Goal: Transaction & Acquisition: Purchase product/service

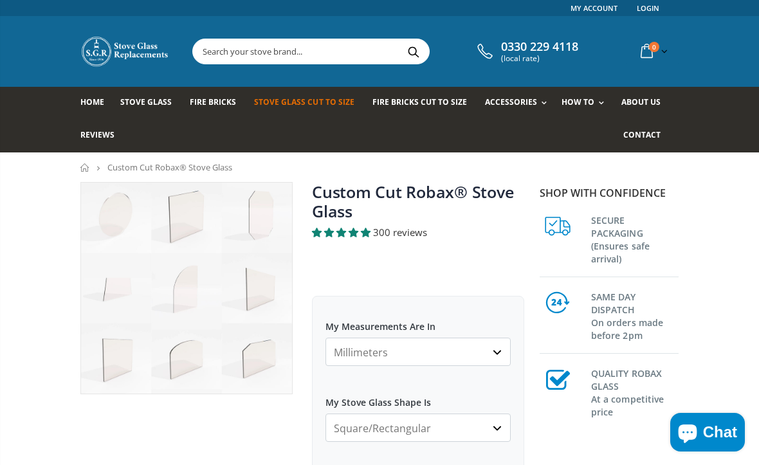
click at [495, 350] on select "Millimeters Centimeters Inches" at bounding box center [417, 352] width 185 height 28
click at [483, 348] on select "Millimeters Centimeters Inches" at bounding box center [417, 352] width 185 height 28
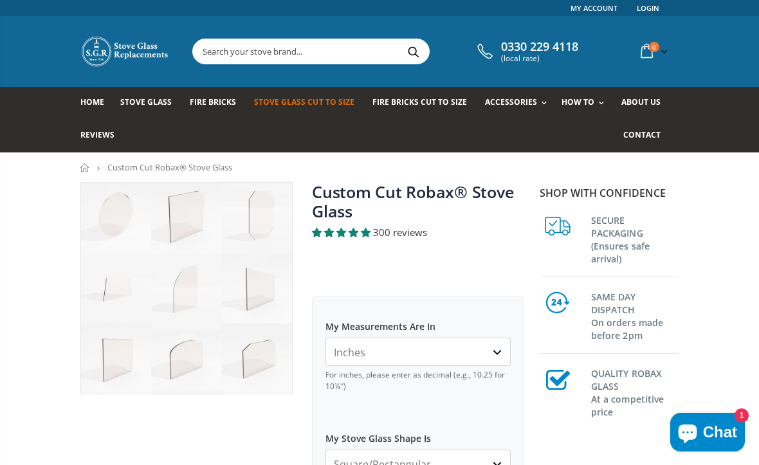
click at [494, 352] on select "Millimeters Centimeters Inches" at bounding box center [417, 352] width 185 height 28
select select "mm"
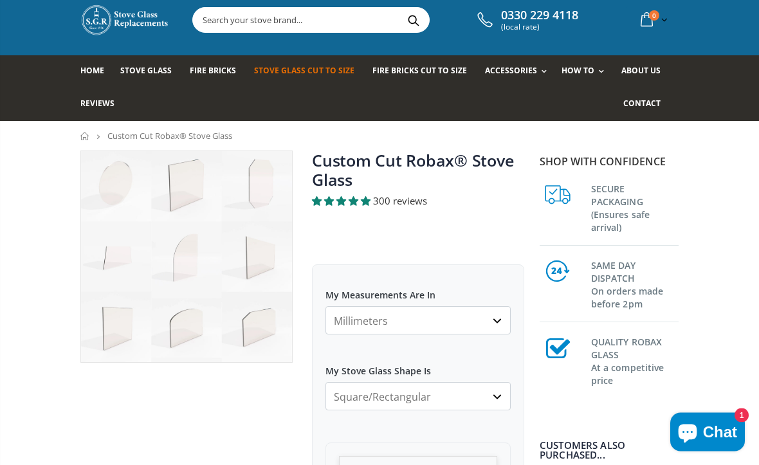
scroll to position [43, 0]
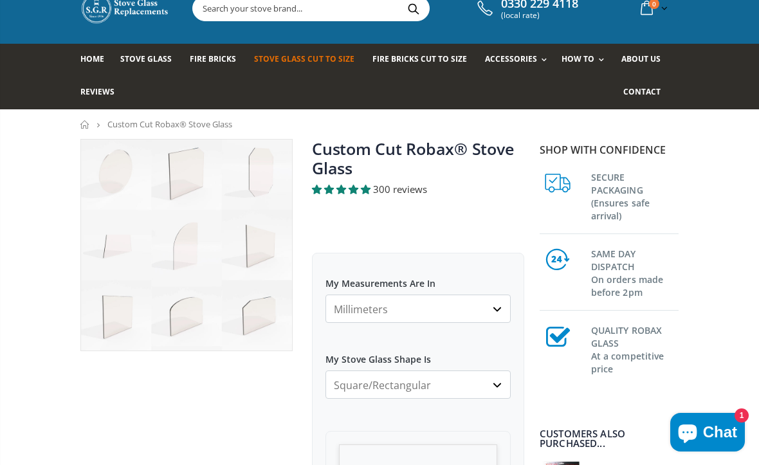
click at [497, 301] on select "Millimeters Centimeters Inches" at bounding box center [417, 308] width 185 height 28
click at [411, 318] on select "Millimeters Centimeters Inches" at bounding box center [417, 308] width 185 height 28
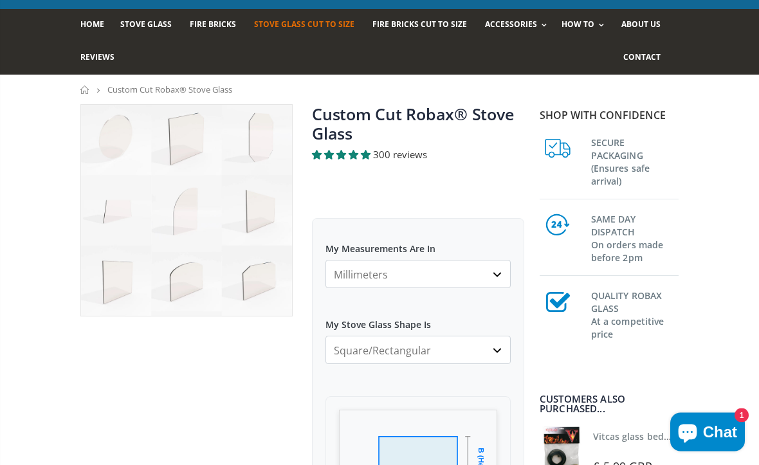
click at [417, 349] on select "Square/Rectangular Arched Half Arch Both Top Corners Cut Single Corner Cut All …" at bounding box center [417, 350] width 185 height 28
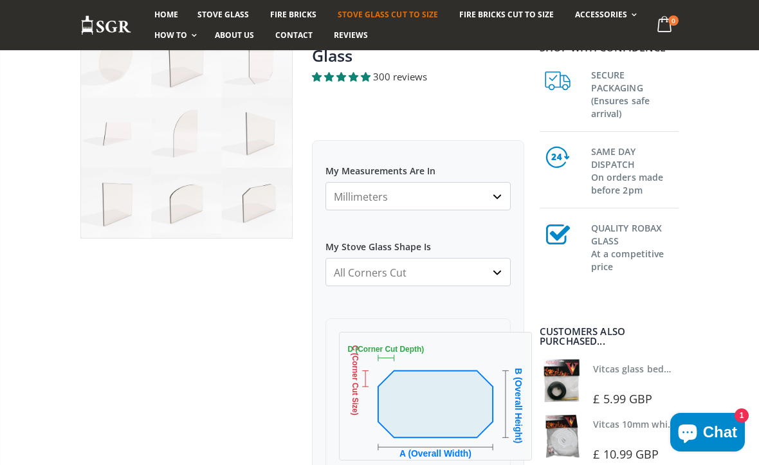
scroll to position [155, 0]
click at [494, 270] on select "Square/Rectangular Arched Half Arch Both Top Corners Cut Single Corner Cut All …" at bounding box center [417, 272] width 185 height 28
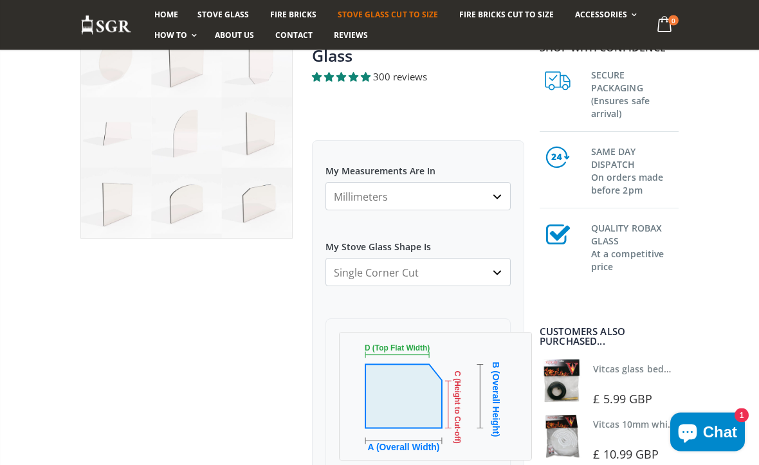
scroll to position [156, 0]
click at [496, 258] on select "Square/Rectangular Arched Half Arch Both Top Corners Cut Single Corner Cut All …" at bounding box center [417, 272] width 185 height 28
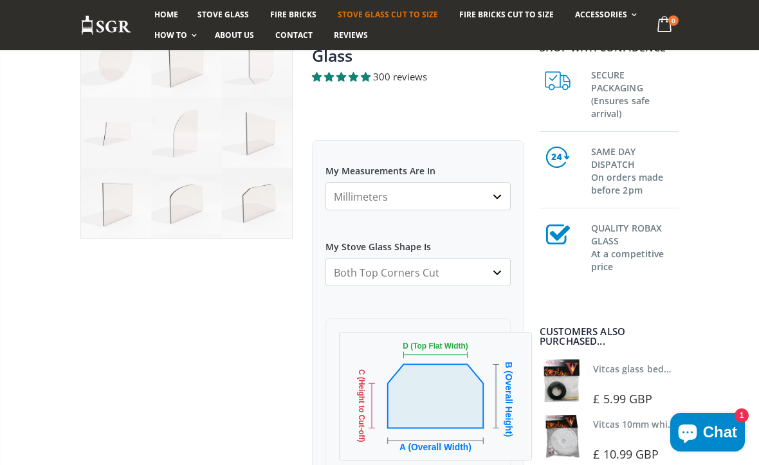
click at [496, 269] on select "Square/Rectangular Arched Half Arch Both Top Corners Cut Single Corner Cut All …" at bounding box center [417, 272] width 185 height 28
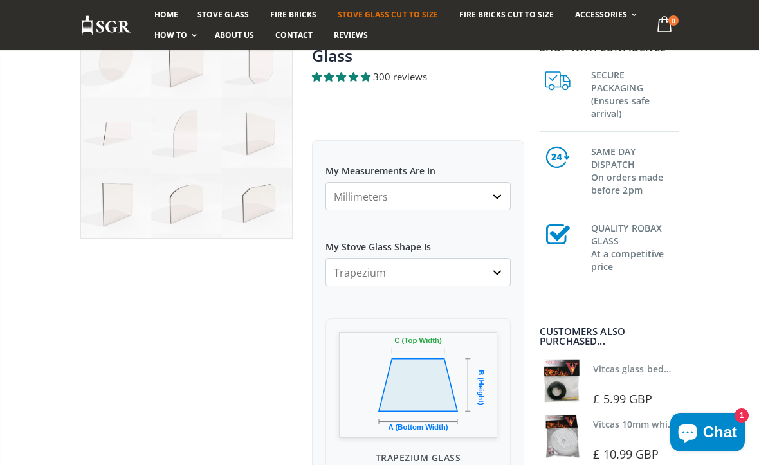
click at [491, 267] on select "Square/Rectangular Arched Half Arch Both Top Corners Cut Single Corner Cut All …" at bounding box center [417, 272] width 185 height 28
select select "square-rectangular"
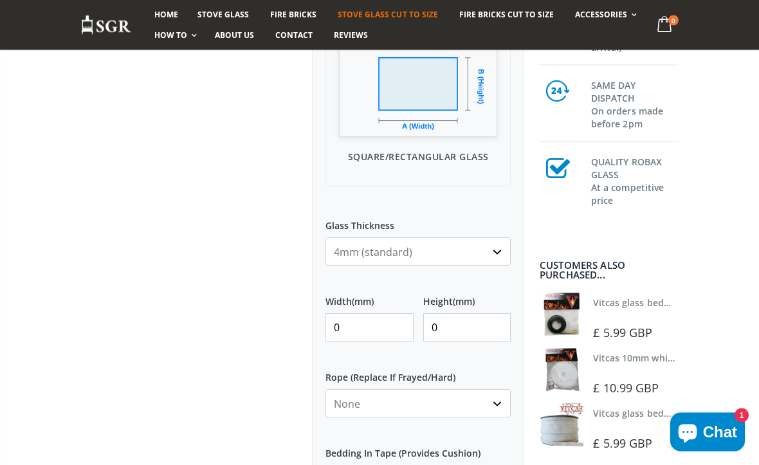
scroll to position [457, 0]
click at [388, 316] on input "0" at bounding box center [369, 326] width 88 height 28
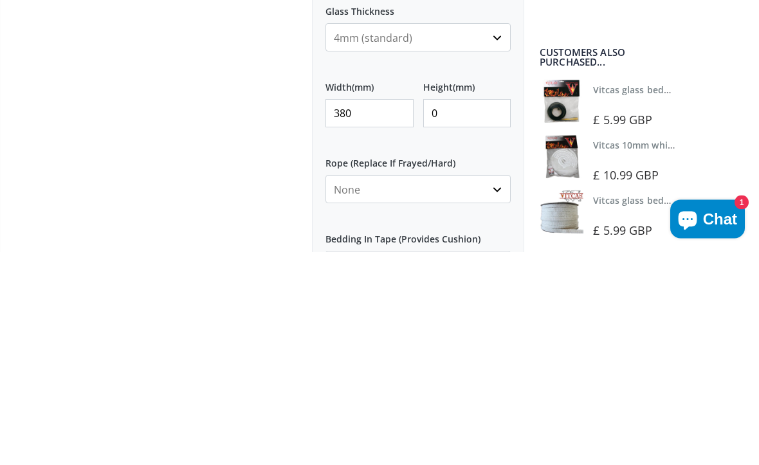
type input "380"
click at [478, 312] on input "0" at bounding box center [467, 326] width 88 height 28
type input "270"
click at [487, 388] on select "None 3mm White 6mm White 8mm White 10mm White 12mm White 6mm Black 8mm Black 10…" at bounding box center [417, 402] width 185 height 28
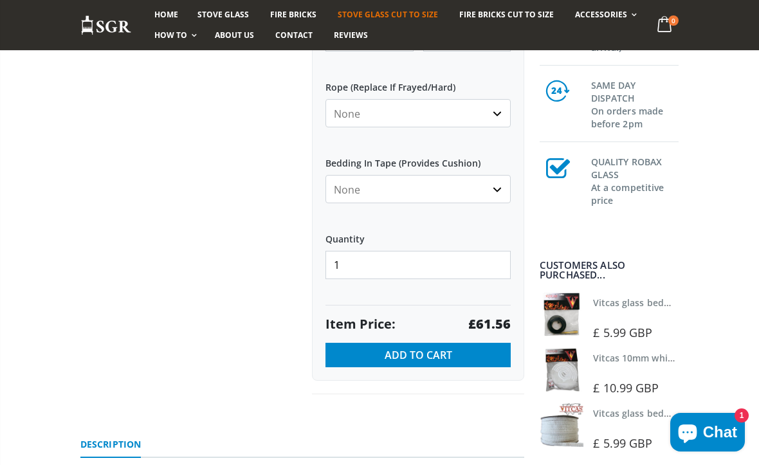
select select "10mm-white"
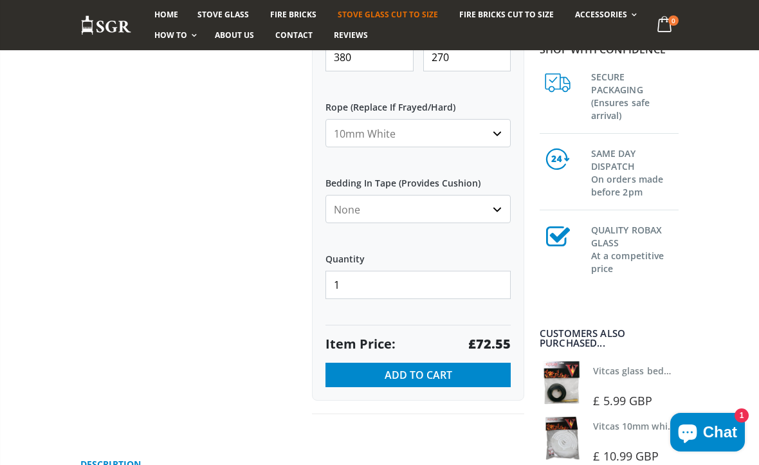
scroll to position [563, 0]
